Goal: Transaction & Acquisition: Book appointment/travel/reservation

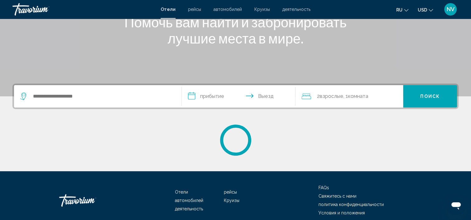
scroll to position [93, 0]
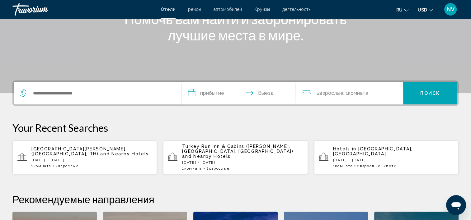
click at [72, 158] on p "[DATE] - [DATE]" at bounding box center [91, 160] width 120 height 4
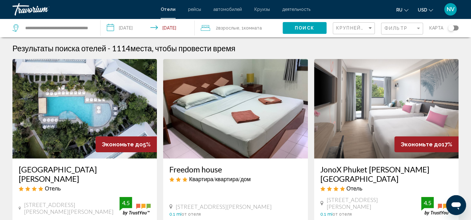
scroll to position [31, 0]
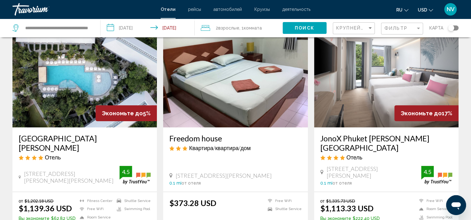
click at [141, 100] on img "Main content" at bounding box center [84, 78] width 144 height 100
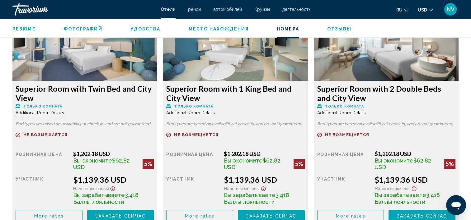
scroll to position [904, 0]
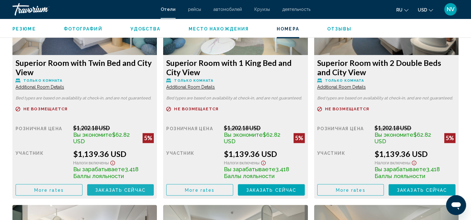
click at [124, 187] on button "Заказать сейчас Больше недоступно" at bounding box center [120, 190] width 67 height 12
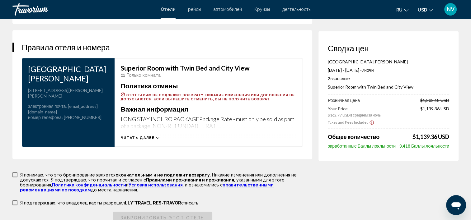
scroll to position [815, 0]
